Goal: Navigation & Orientation: Find specific page/section

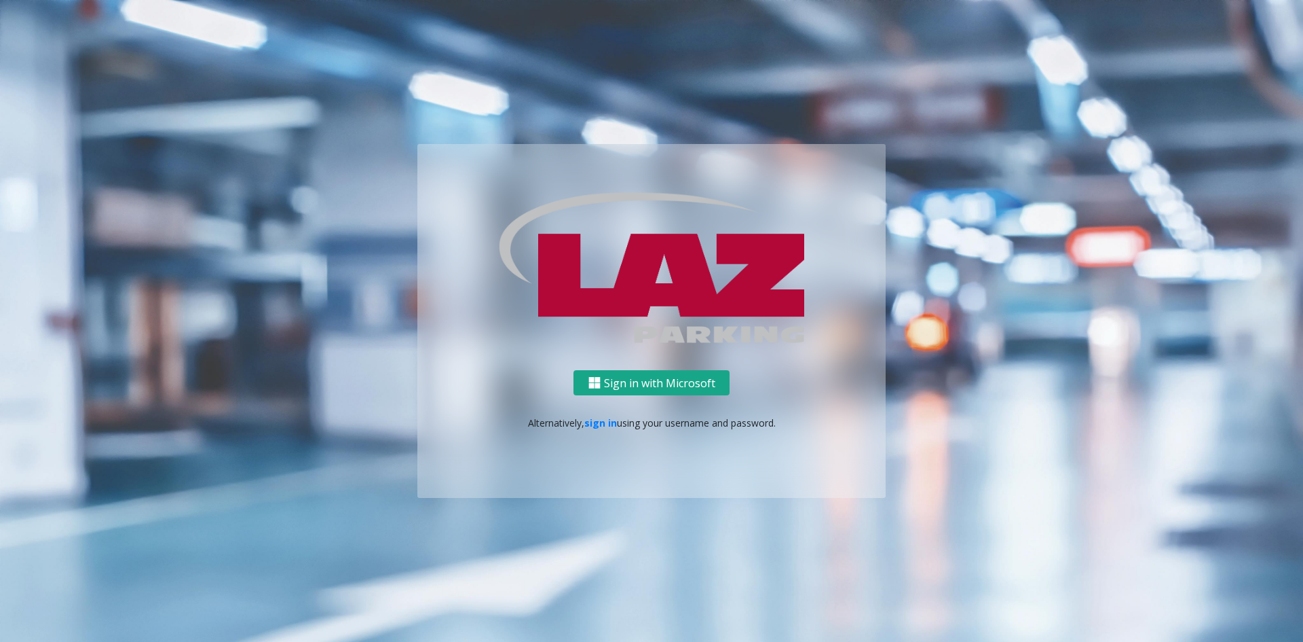
click at [644, 384] on button "Sign in with Microsoft" at bounding box center [652, 382] width 156 height 25
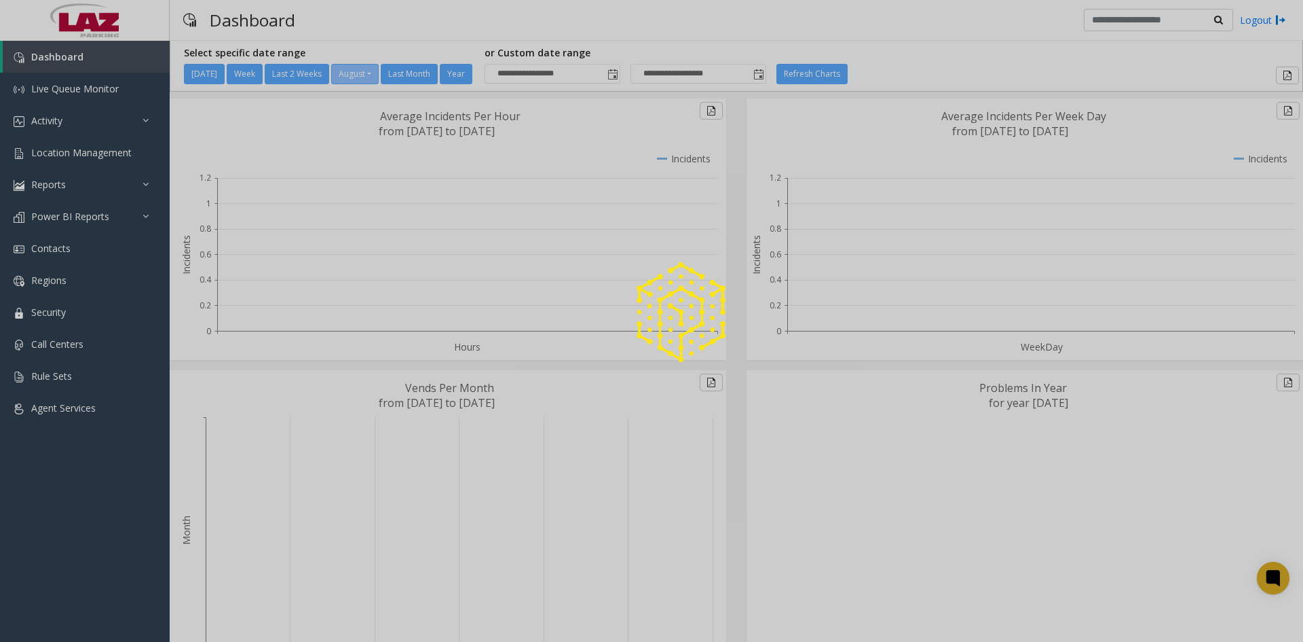
click at [53, 54] on div at bounding box center [651, 321] width 1303 height 642
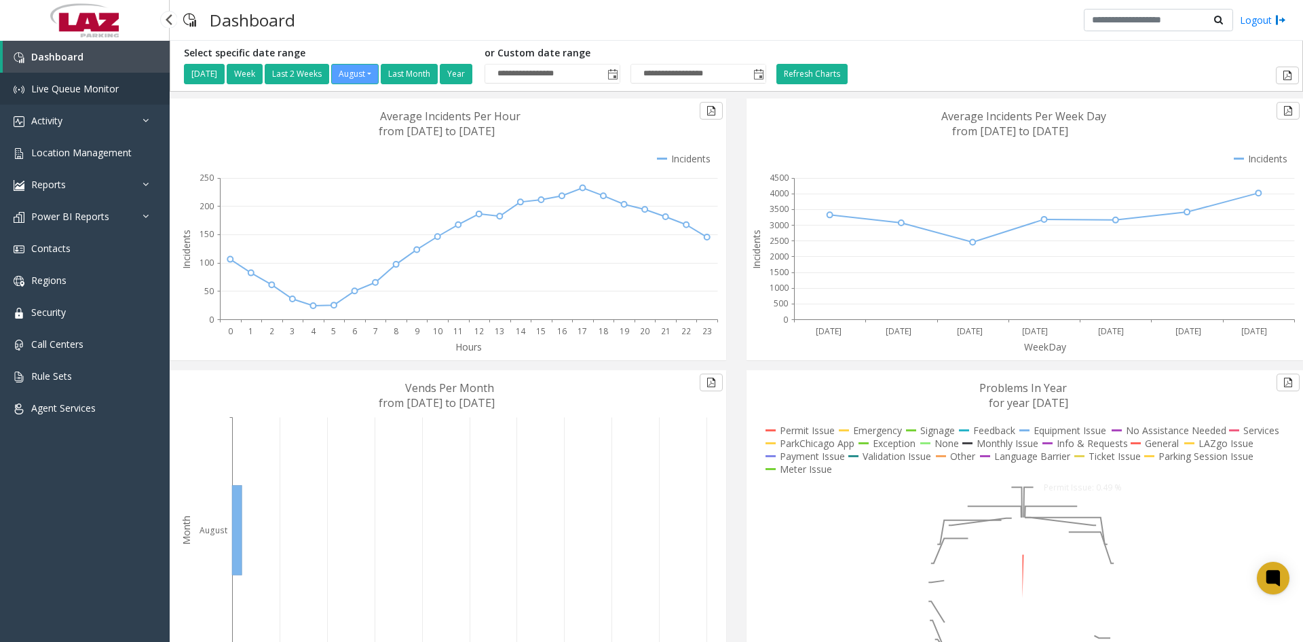
click at [56, 83] on span "Live Queue Monitor" at bounding box center [75, 88] width 88 height 13
